Goal: Check status: Check status

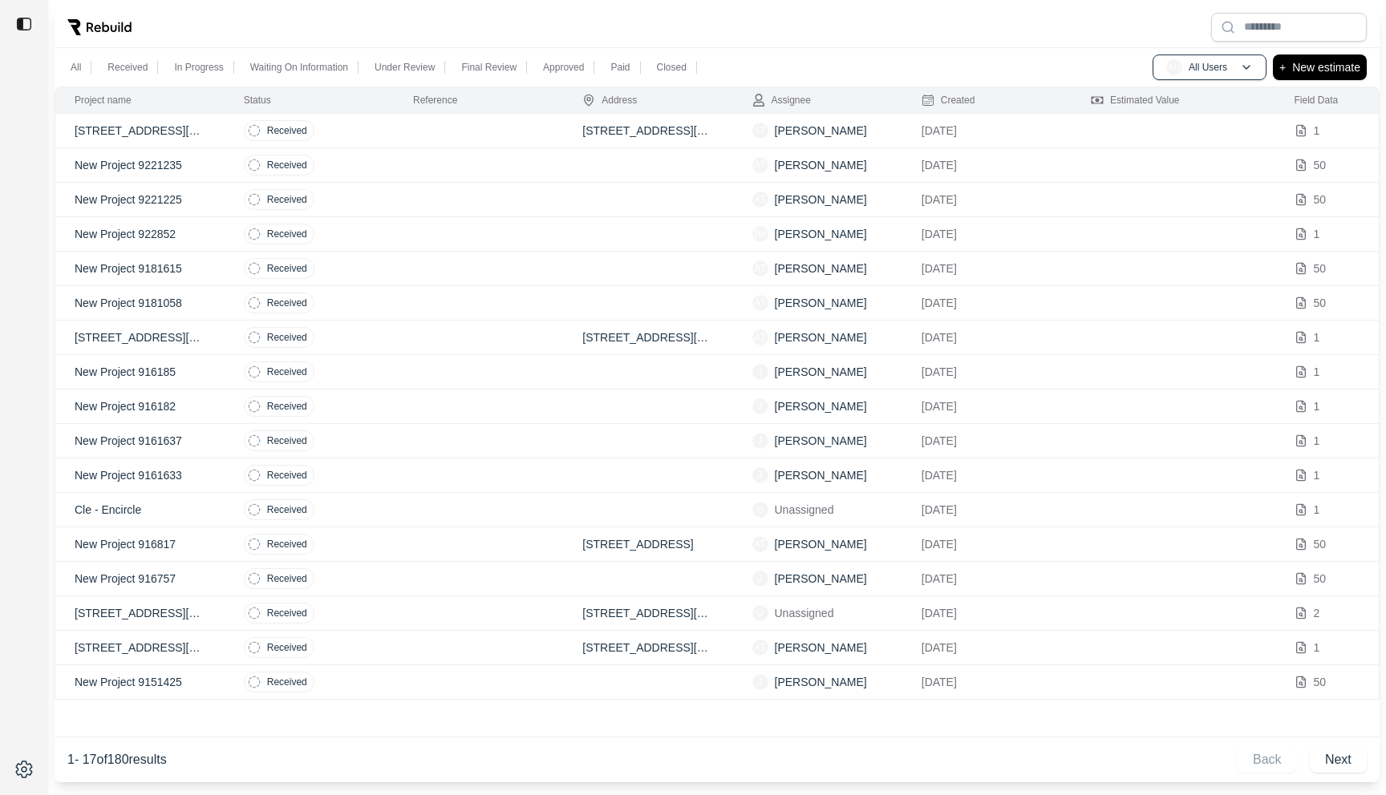
click at [403, 136] on td at bounding box center [478, 131] width 169 height 34
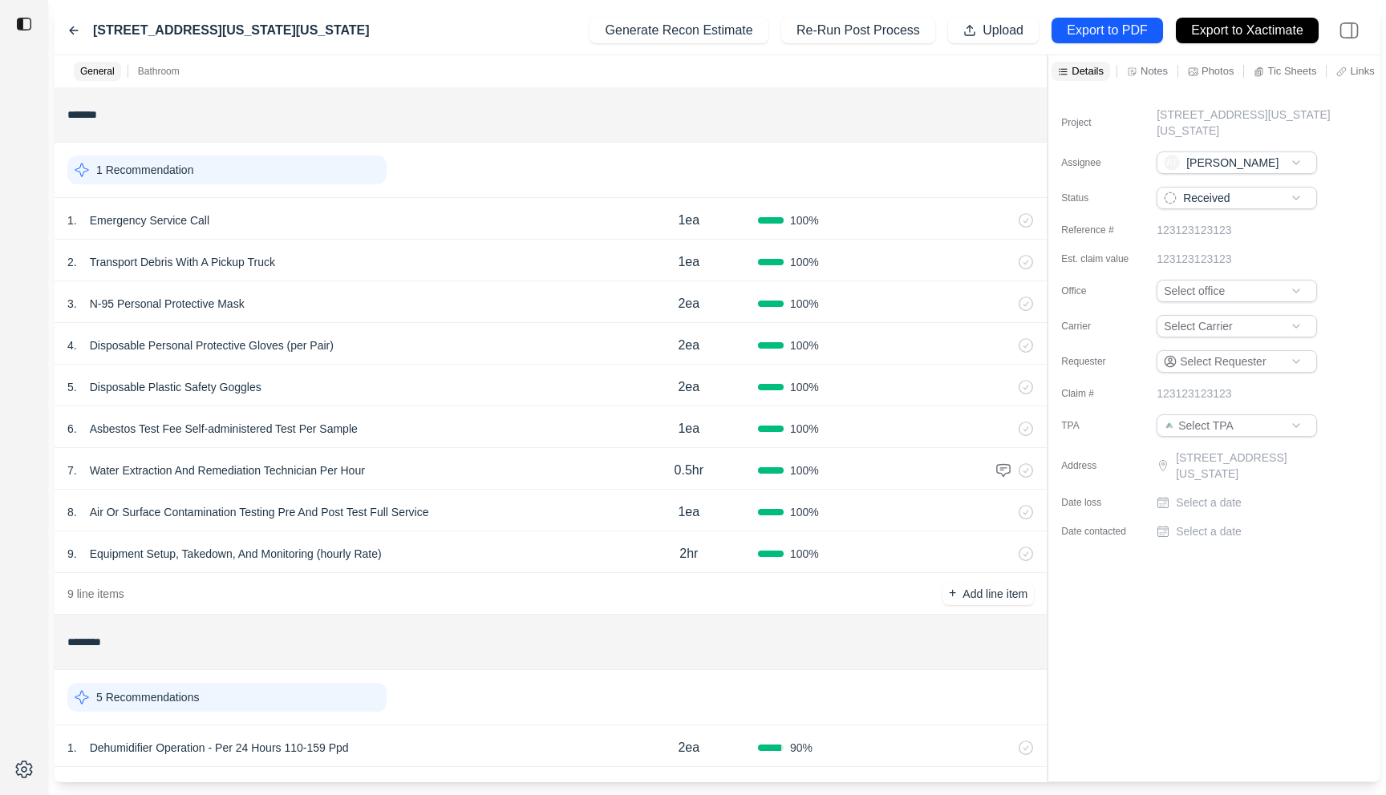
click at [72, 34] on icon at bounding box center [74, 30] width 8 height 7
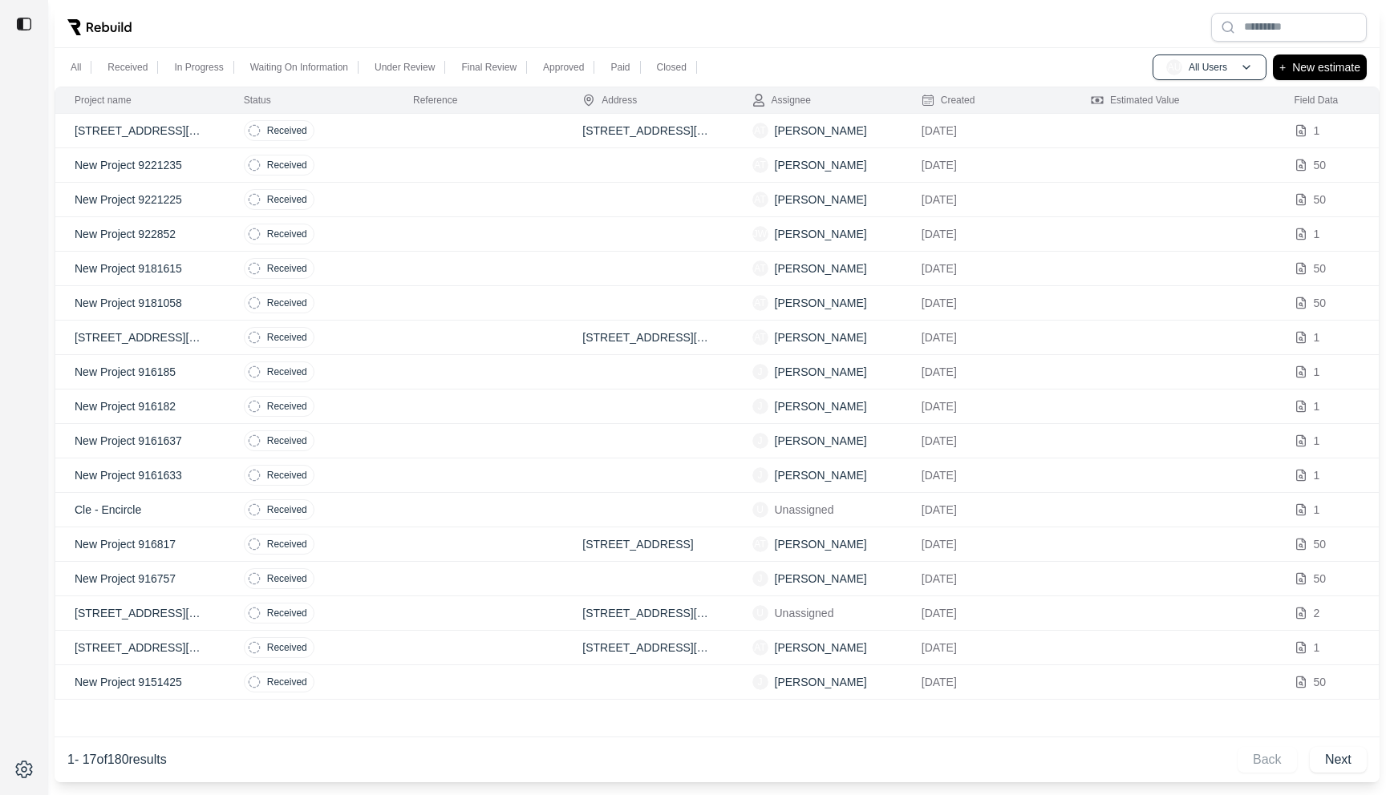
click at [422, 145] on td at bounding box center [478, 131] width 169 height 34
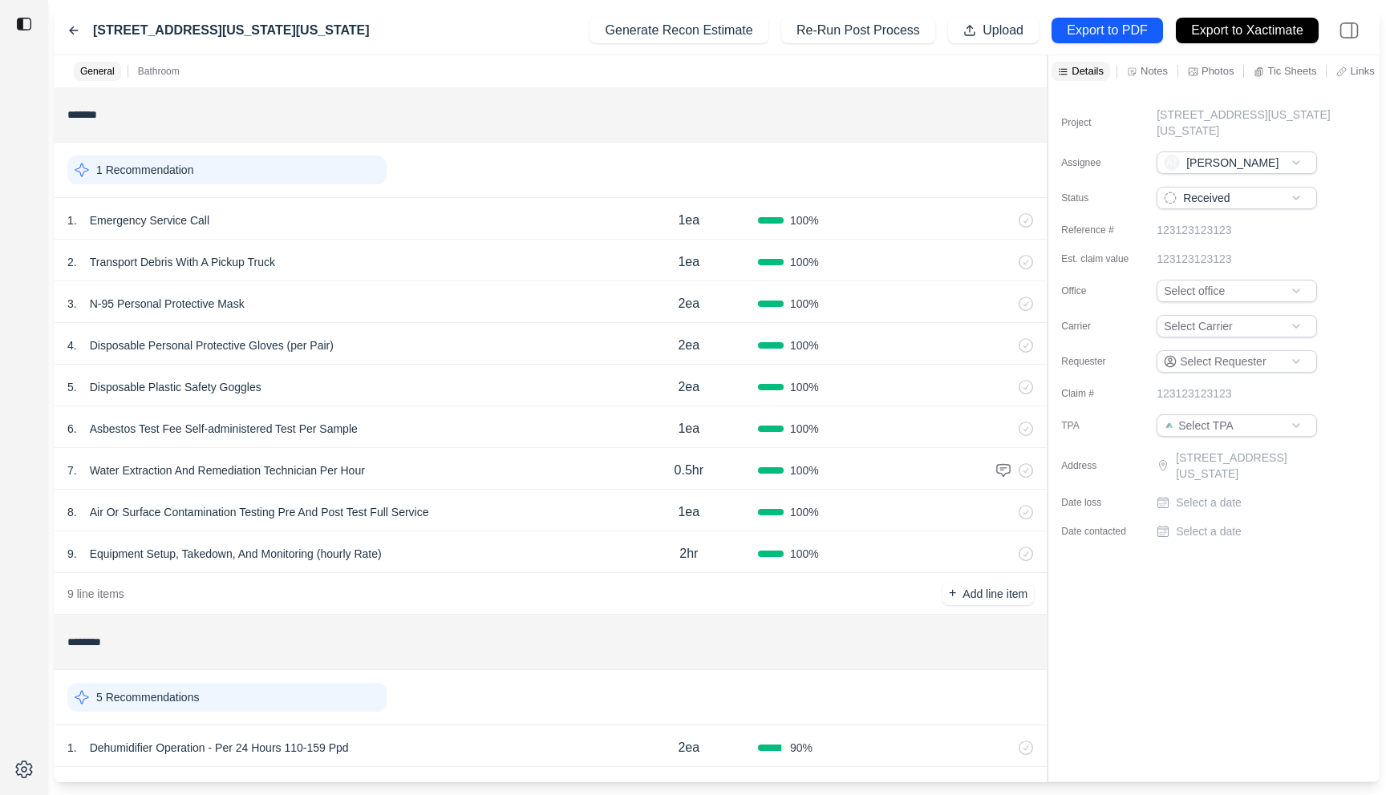
click at [1182, 501] on p "Select a date" at bounding box center [1209, 503] width 66 height 16
type input "**********"
click at [1171, 645] on div "Project [STREET_ADDRESS][US_STATE][US_STATE] Assignee AT [PERSON_NAME] Status R…" at bounding box center [1213, 434] width 331 height 694
